Goal: Information Seeking & Learning: Check status

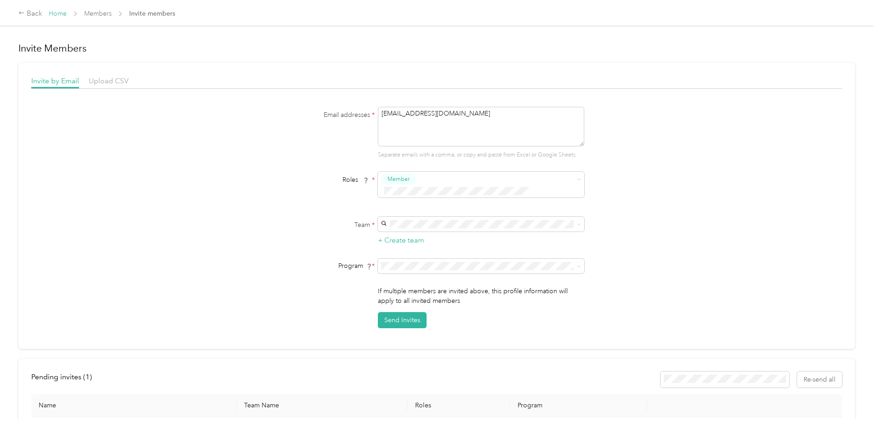
click at [67, 11] on link "Home" at bounding box center [58, 14] width 18 height 8
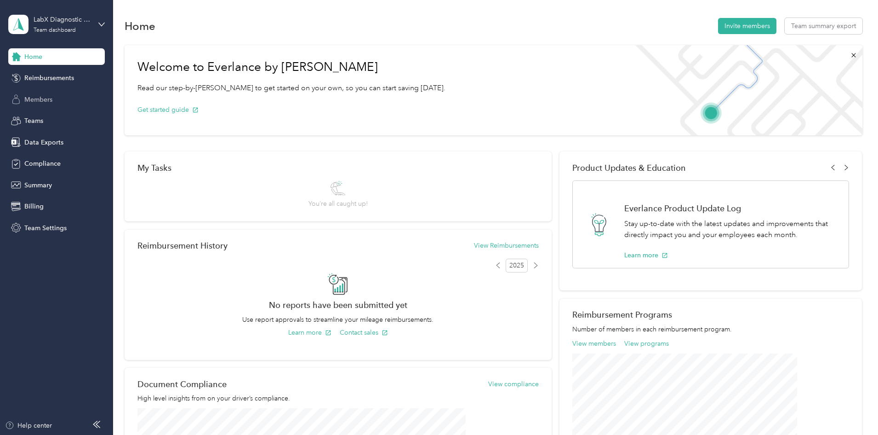
click at [48, 105] on div "Members" at bounding box center [56, 99] width 97 height 17
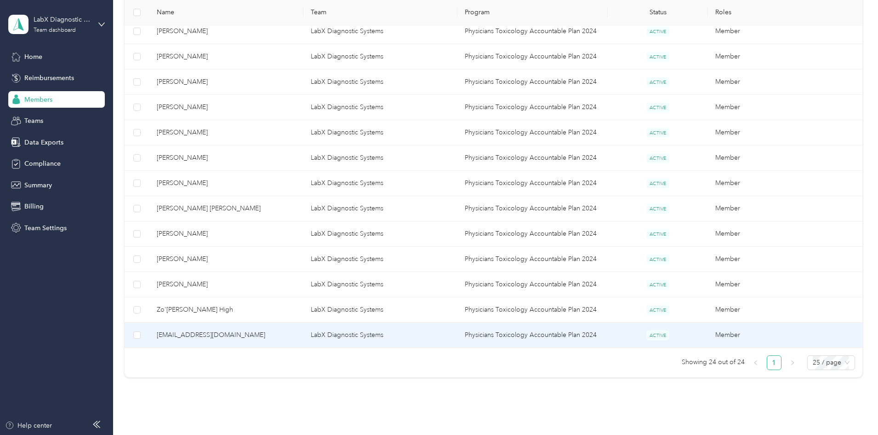
scroll to position [505, 0]
click at [296, 335] on span "[EMAIL_ADDRESS][DOMAIN_NAME]" at bounding box center [226, 335] width 139 height 10
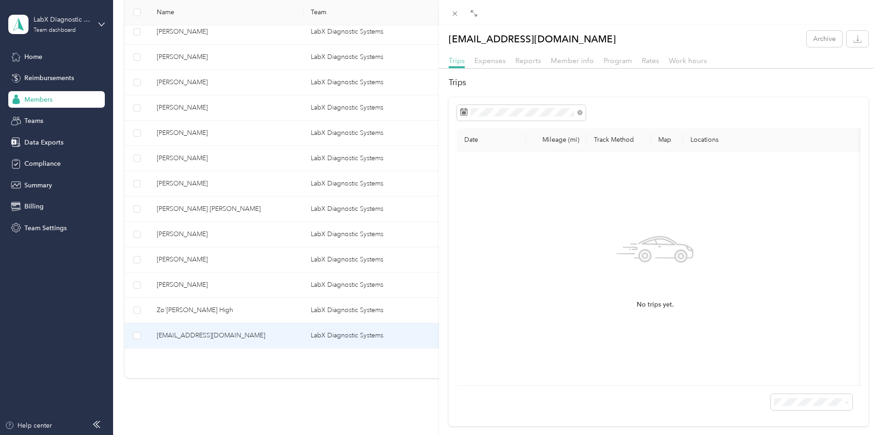
click at [454, 63] on span "Trips" at bounding box center [457, 60] width 16 height 9
click at [478, 60] on span "Expenses" at bounding box center [490, 60] width 31 height 9
click at [461, 62] on span "Trips" at bounding box center [457, 60] width 16 height 9
click at [461, 12] on span at bounding box center [455, 13] width 13 height 13
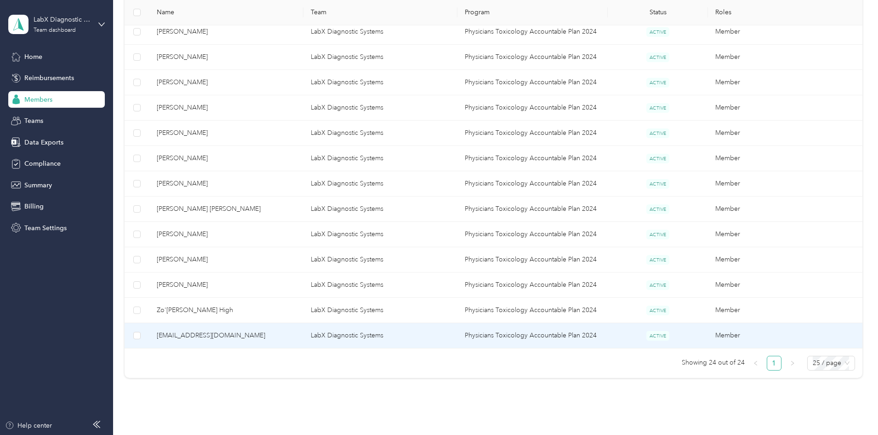
click at [253, 339] on span "[EMAIL_ADDRESS][DOMAIN_NAME]" at bounding box center [226, 335] width 139 height 10
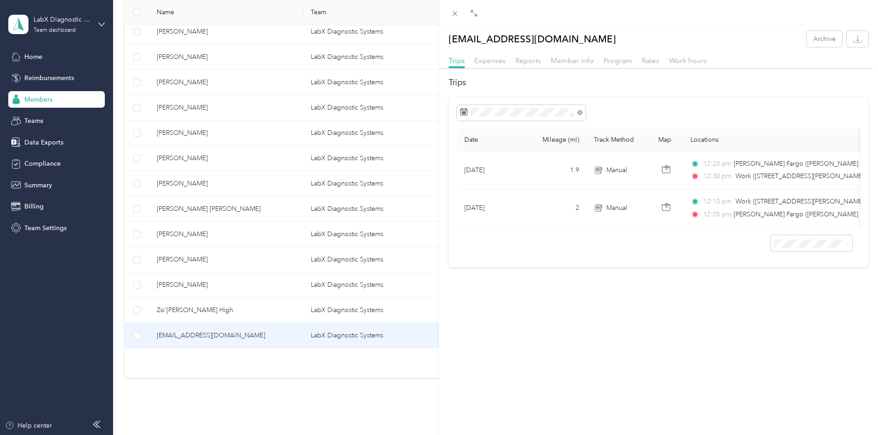
click at [156, 299] on div "[EMAIL_ADDRESS][DOMAIN_NAME] Archive Trips Expenses Reports Member info Program…" at bounding box center [439, 217] width 878 height 435
